Goal: Information Seeking & Learning: Learn about a topic

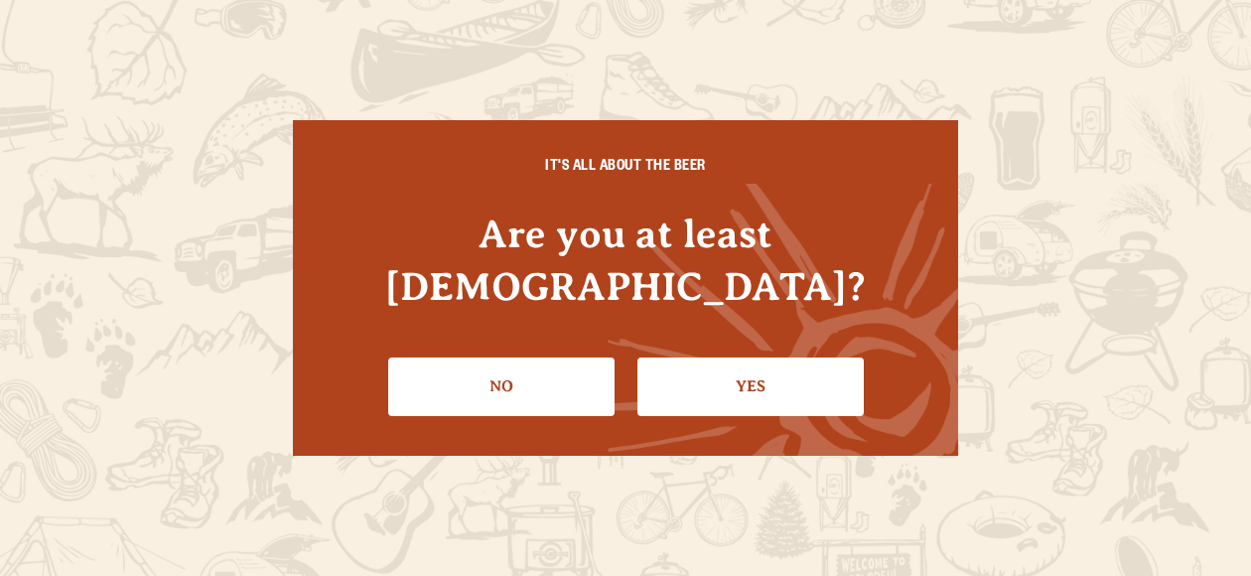
click at [755, 358] on link "Yes" at bounding box center [750, 386] width 226 height 58
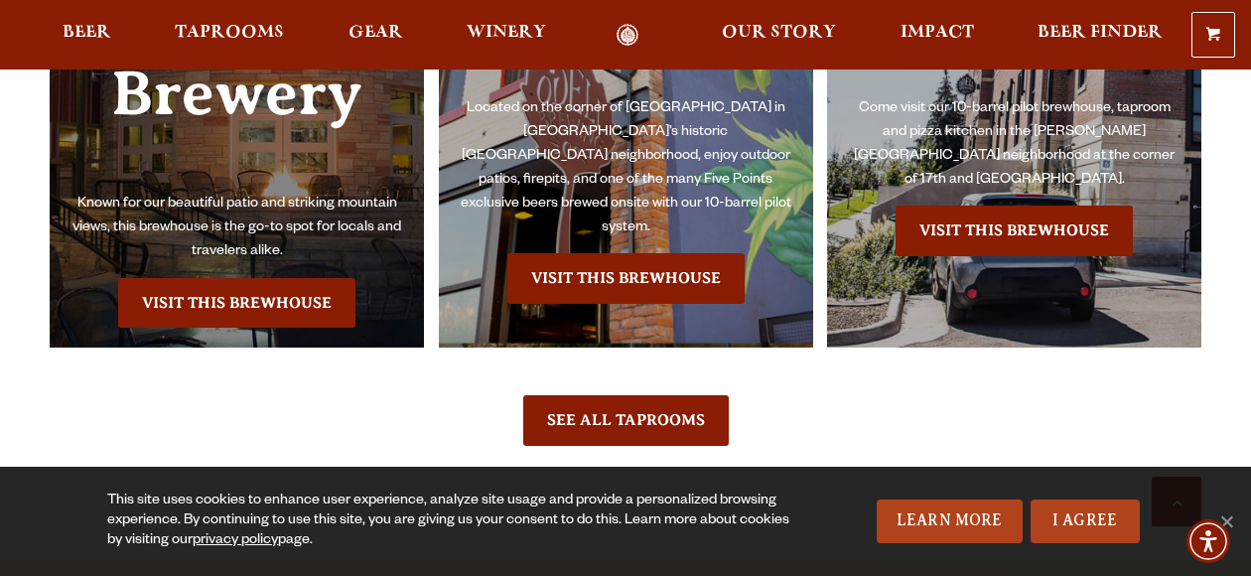
scroll to position [4420, 0]
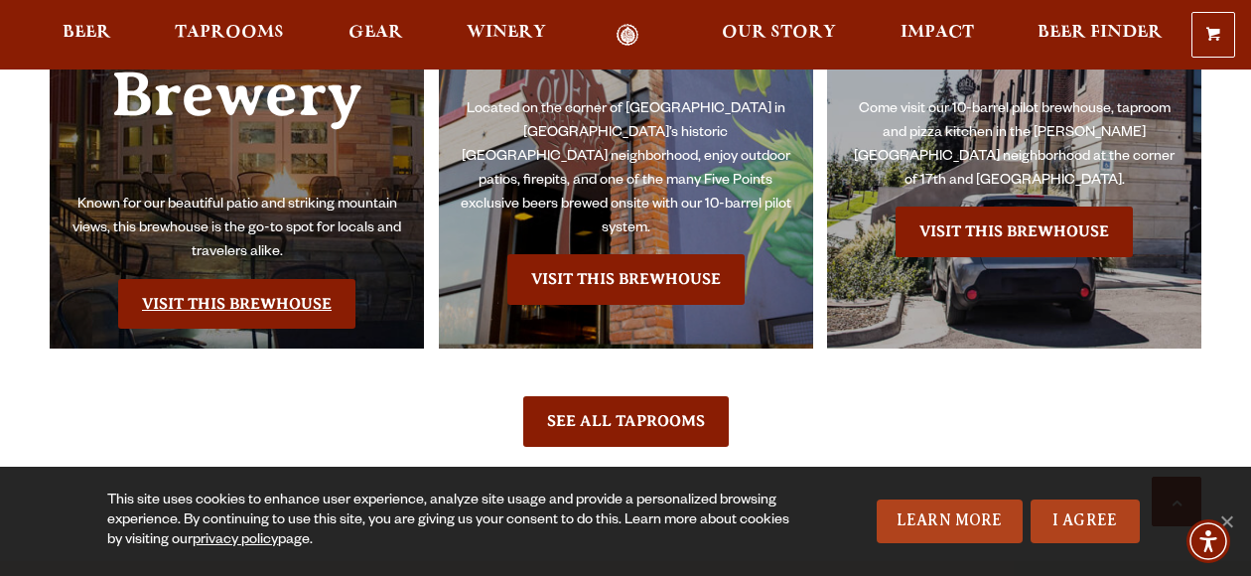
click at [235, 285] on link "Visit this Brewhouse" at bounding box center [236, 304] width 237 height 50
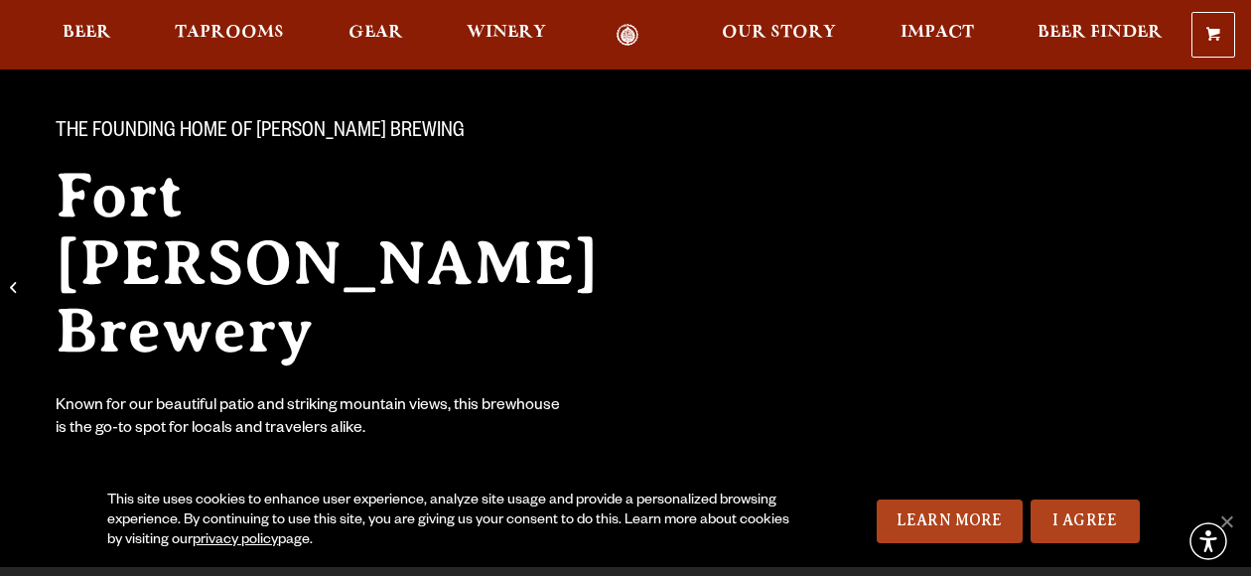
scroll to position [140, 0]
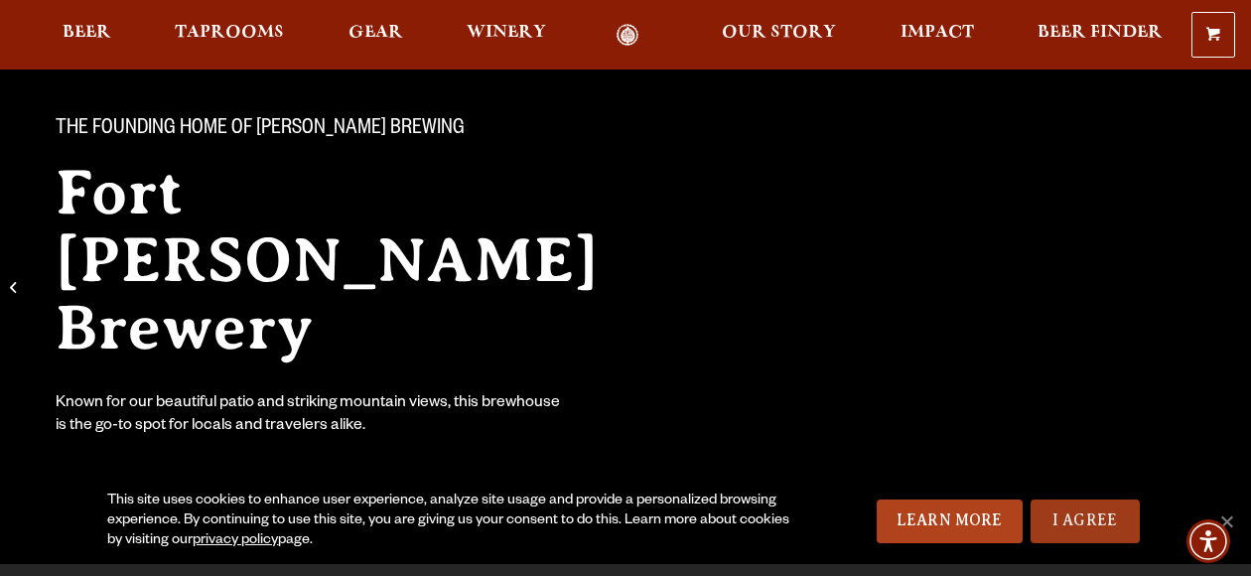
click at [1090, 517] on link "I Agree" at bounding box center [1084, 521] width 109 height 44
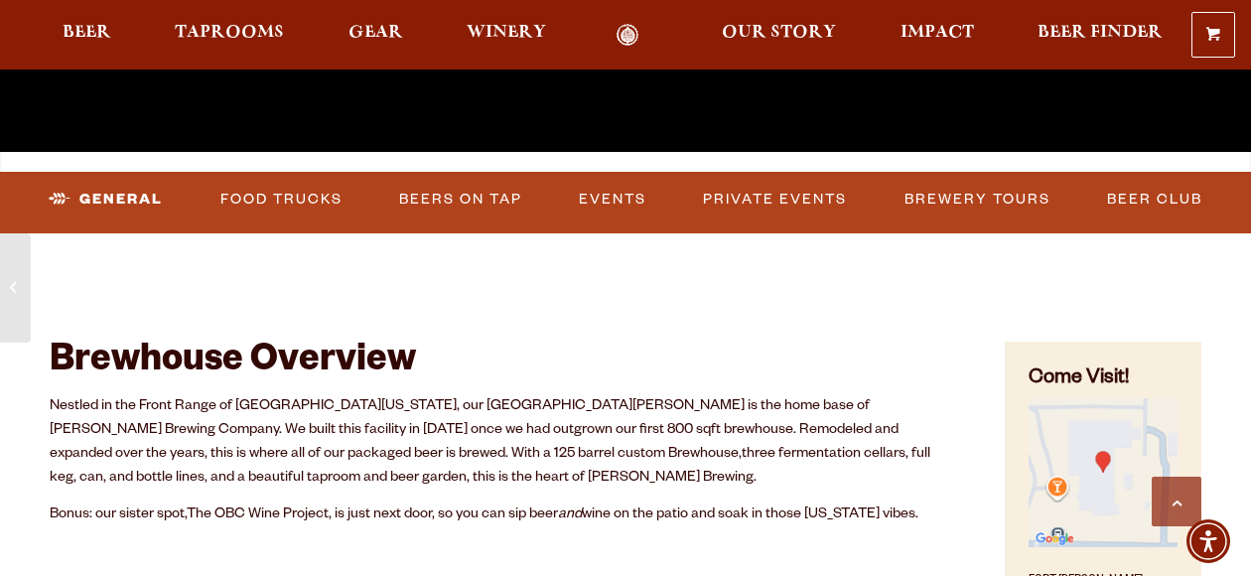
scroll to position [603, 0]
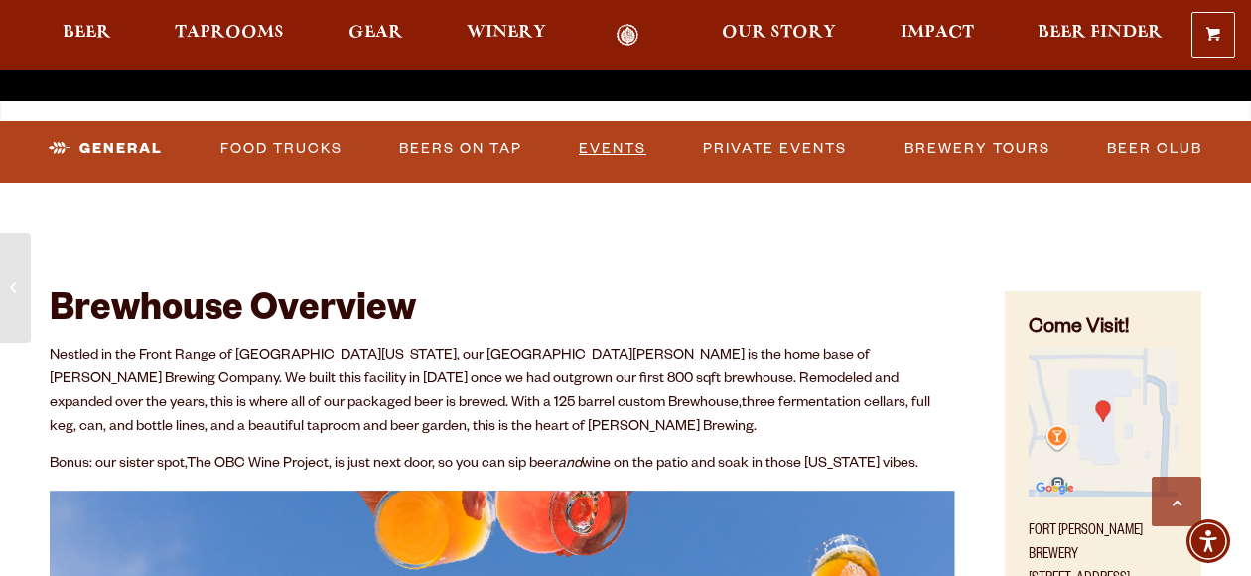
click at [637, 160] on link "Events" at bounding box center [612, 149] width 83 height 46
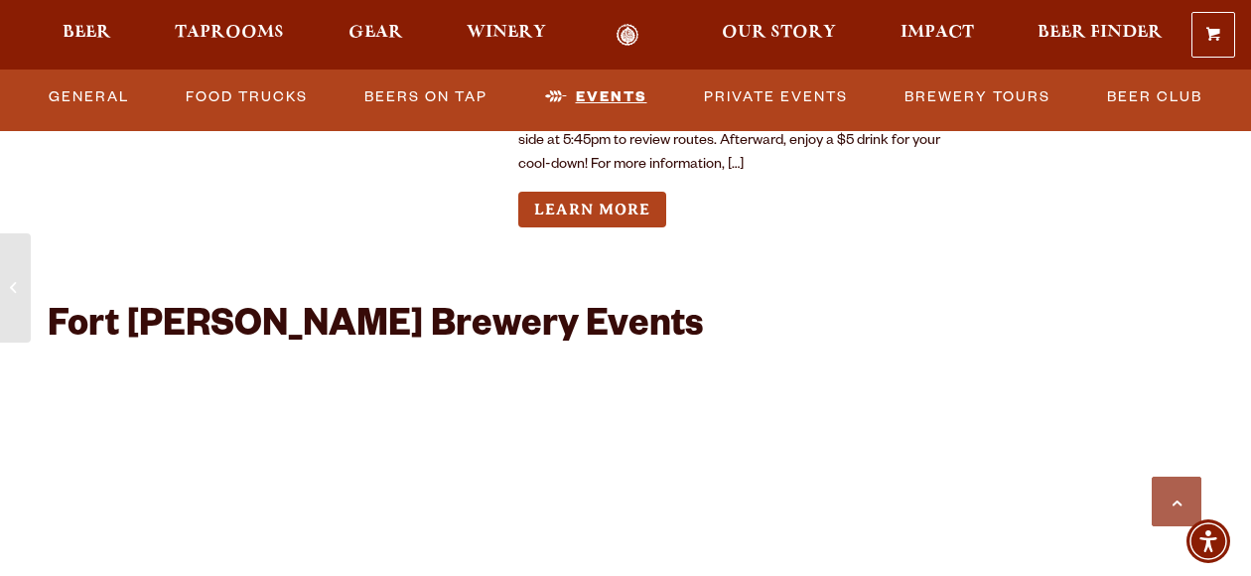
scroll to position [7562, 0]
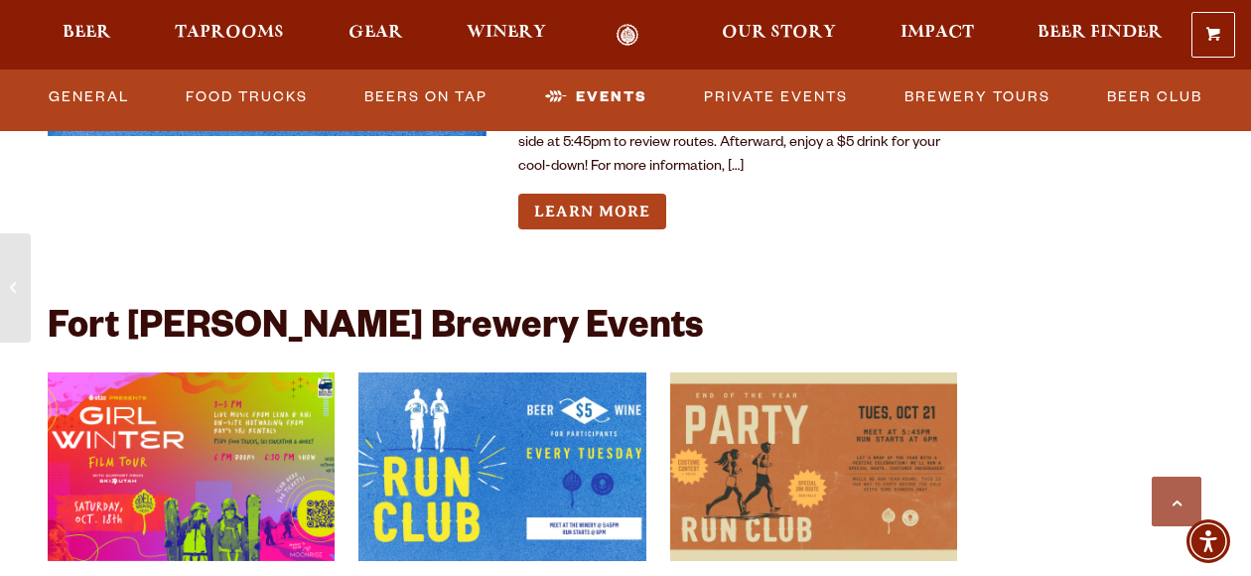
click at [242, 379] on img "View event details" at bounding box center [191, 466] width 287 height 189
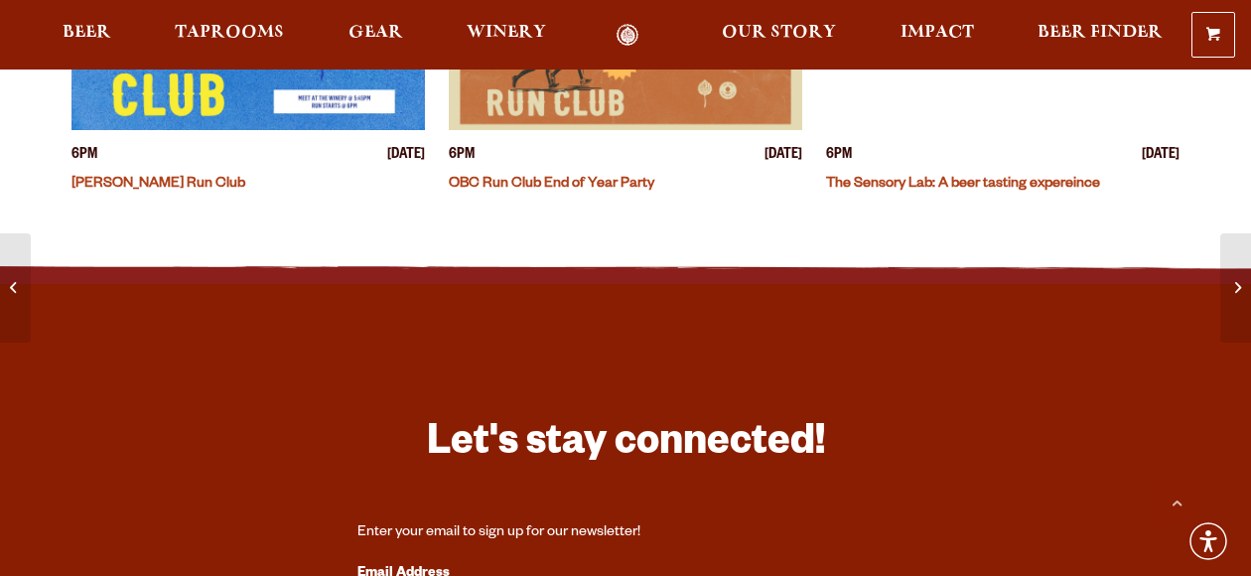
scroll to position [897, 0]
